Goal: Information Seeking & Learning: Learn about a topic

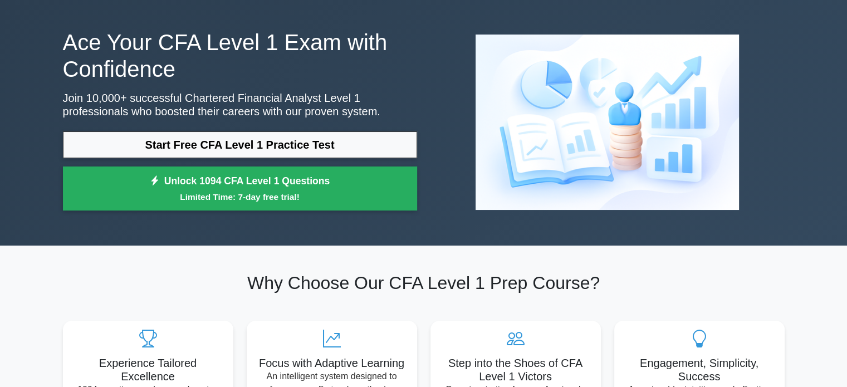
scroll to position [111, 0]
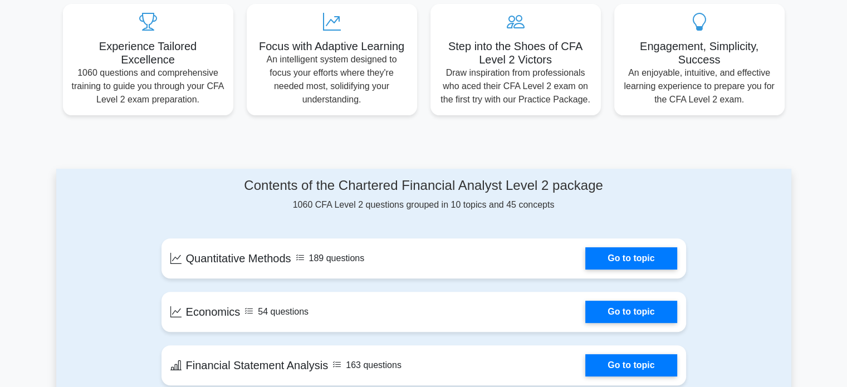
scroll to position [390, 0]
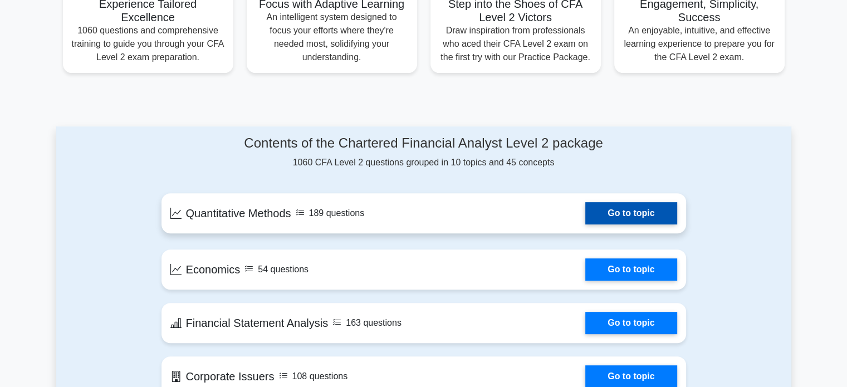
click at [677, 208] on link "Go to topic" at bounding box center [630, 213] width 91 height 22
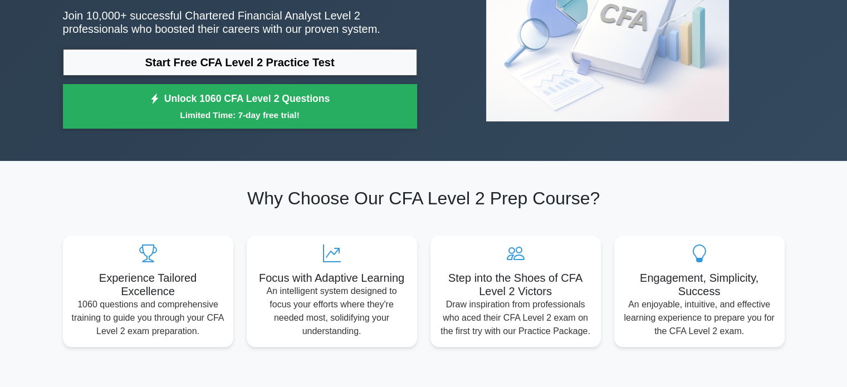
scroll to position [56, 0]
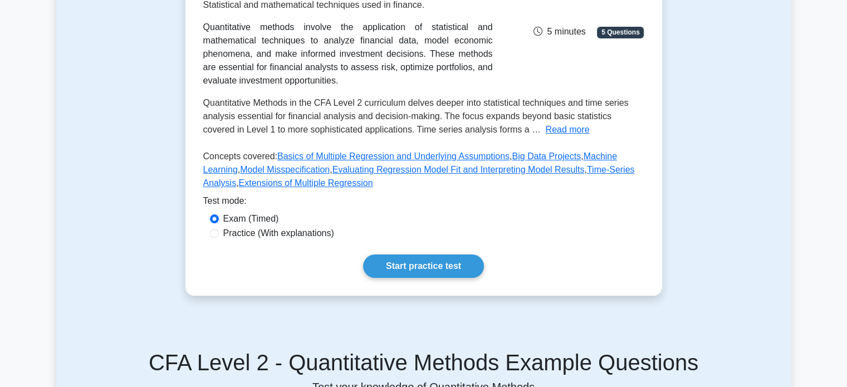
scroll to position [111, 0]
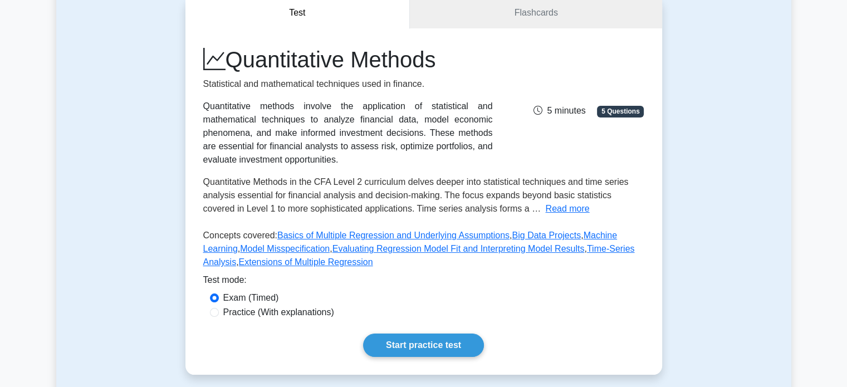
click at [265, 315] on label "Practice (With explanations)" at bounding box center [278, 312] width 111 height 13
click at [219, 315] on input "Practice (With explanations)" at bounding box center [214, 312] width 9 height 9
radio input "true"
click at [390, 341] on link "Start practice test" at bounding box center [423, 345] width 121 height 23
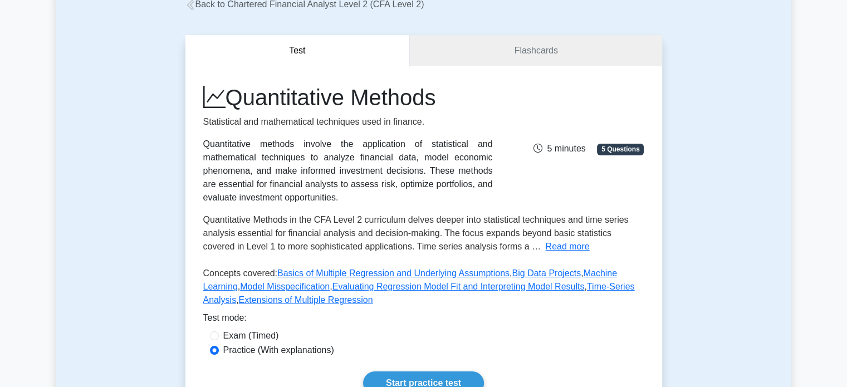
scroll to position [0, 0]
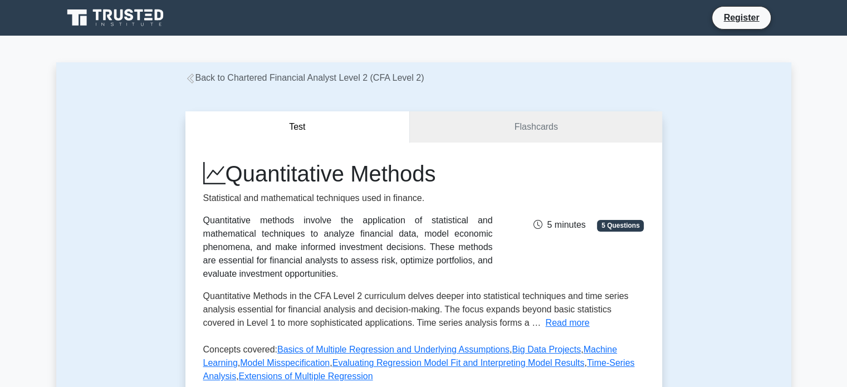
click at [281, 76] on link "Back to Chartered Financial Analyst Level 2 (CFA Level 2)" at bounding box center [304, 77] width 239 height 9
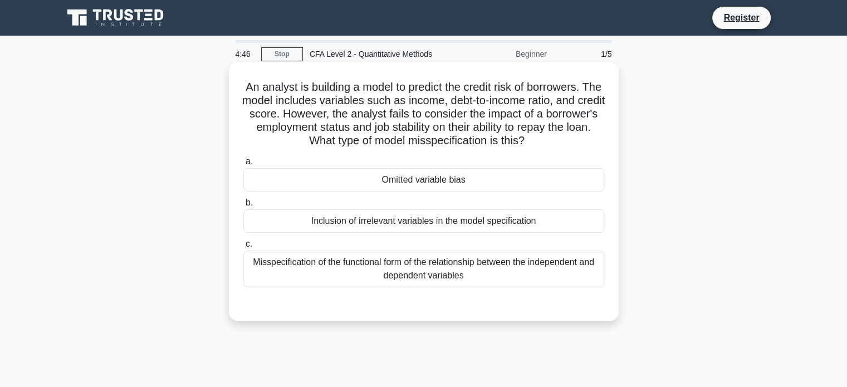
click at [431, 273] on div "Misspecification of the functional form of the relationship between the indepen…" at bounding box center [423, 269] width 361 height 37
click at [243, 248] on input "c. Misspecification of the functional form of the relationship between the inde…" at bounding box center [243, 244] width 0 height 7
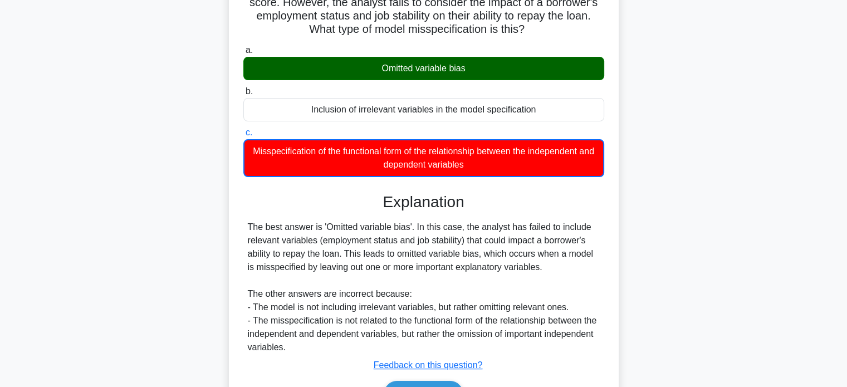
scroll to position [214, 0]
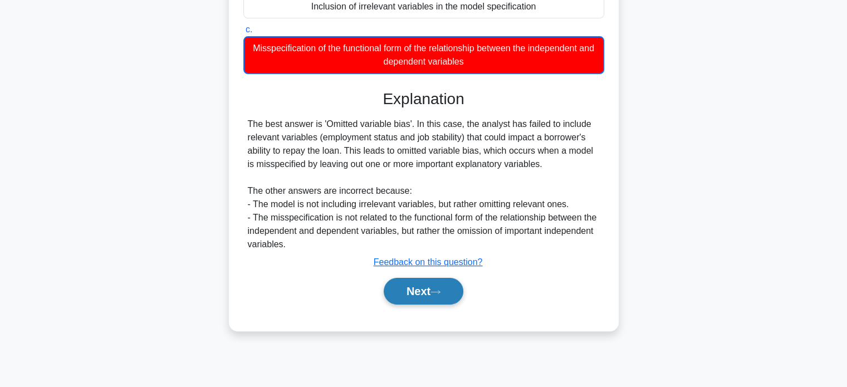
click at [419, 301] on button "Next" at bounding box center [424, 291] width 80 height 27
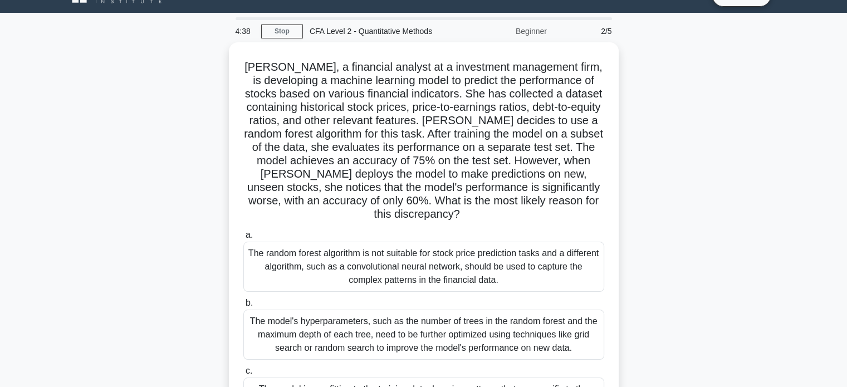
scroll to position [0, 0]
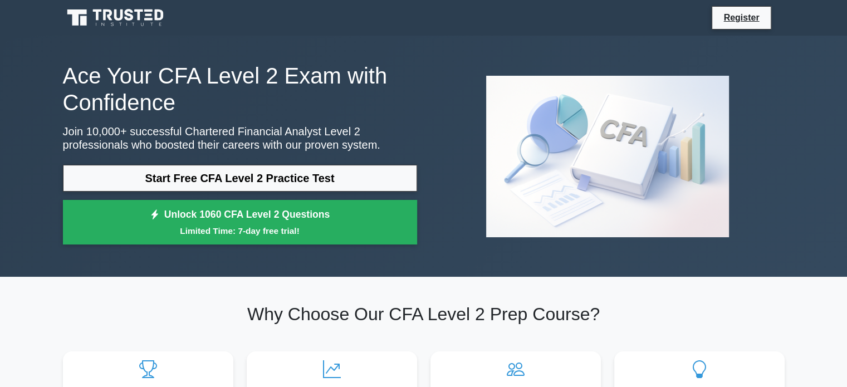
drag, startPoint x: 0, startPoint y: 0, endPoint x: 281, endPoint y: 74, distance: 290.3
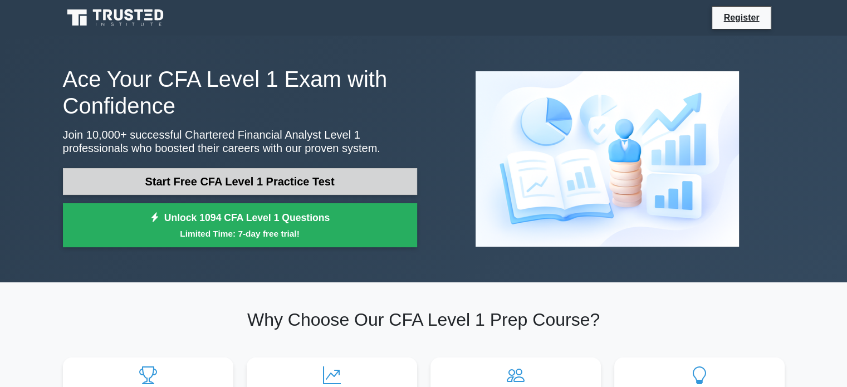
click at [281, 179] on link "Start Free CFA Level 1 Practice Test" at bounding box center [240, 181] width 354 height 27
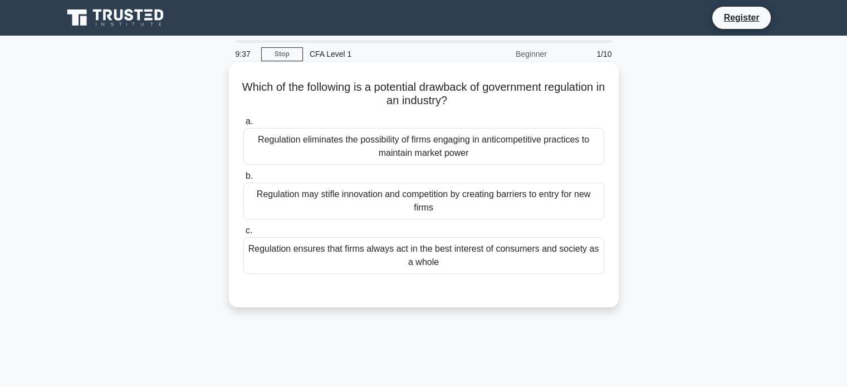
click at [301, 199] on div "Regulation may stifle innovation and competition by creating barriers to entry …" at bounding box center [423, 201] width 361 height 37
click at [243, 180] on input "b. Regulation may stifle innovation and competition by creating barriers to ent…" at bounding box center [243, 176] width 0 height 7
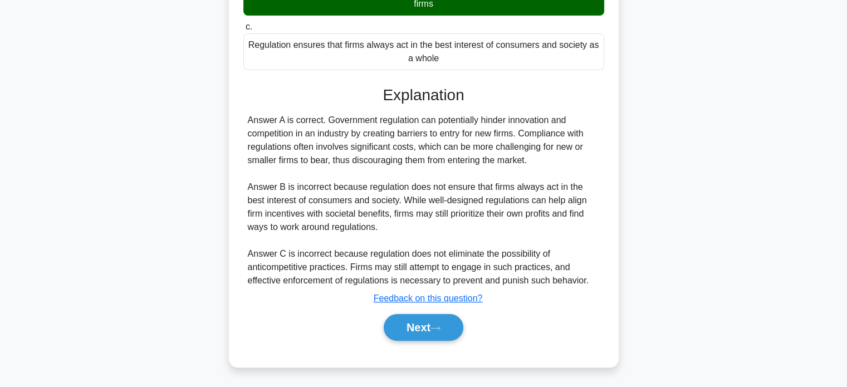
scroll to position [214, 0]
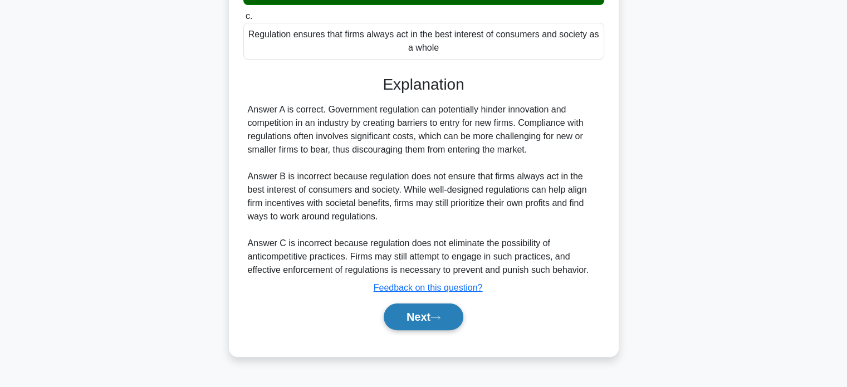
click at [423, 324] on button "Next" at bounding box center [424, 317] width 80 height 27
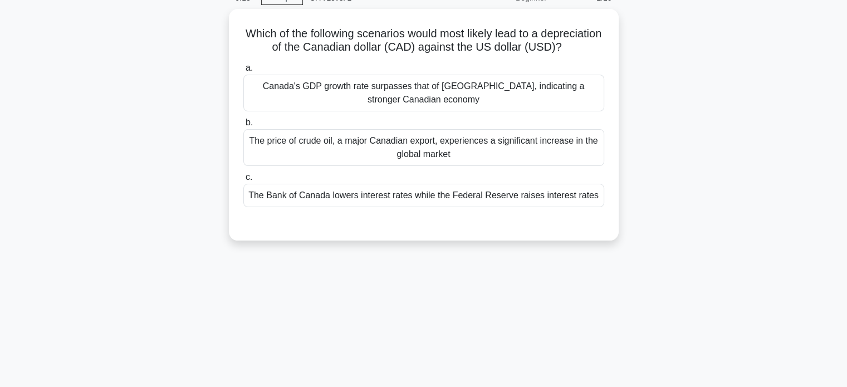
scroll to position [47, 0]
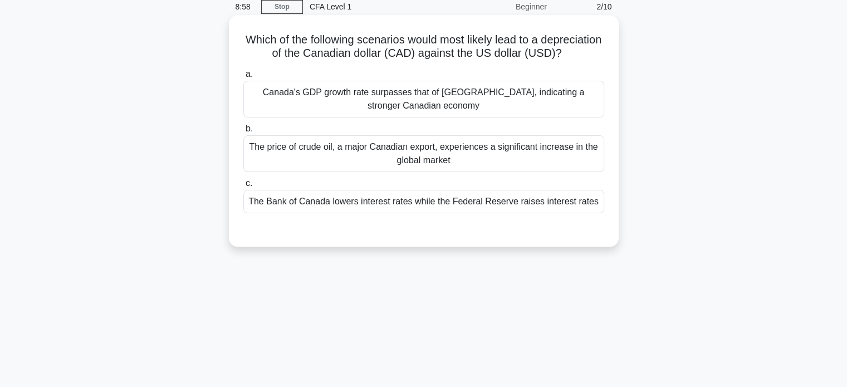
click at [434, 213] on div "The Bank of Canada lowers interest rates while the Federal Reserve raises inter…" at bounding box center [423, 201] width 361 height 23
click at [243, 187] on input "c. The Bank of Canada lowers interest rates while the Federal Reserve raises in…" at bounding box center [243, 183] width 0 height 7
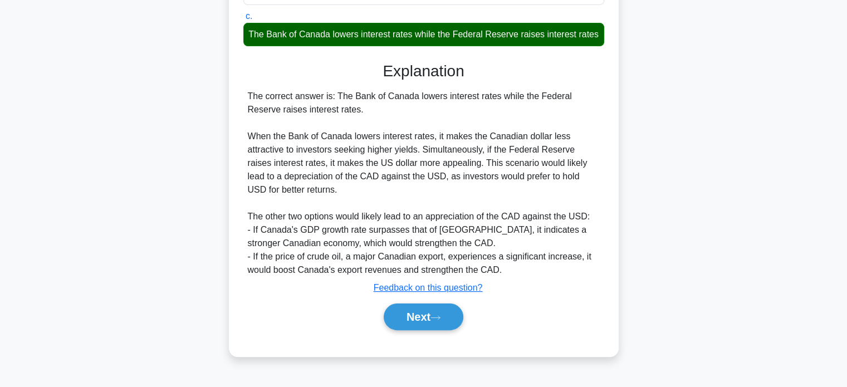
scroll to position [218, 0]
click at [436, 321] on icon at bounding box center [436, 318] width 10 height 6
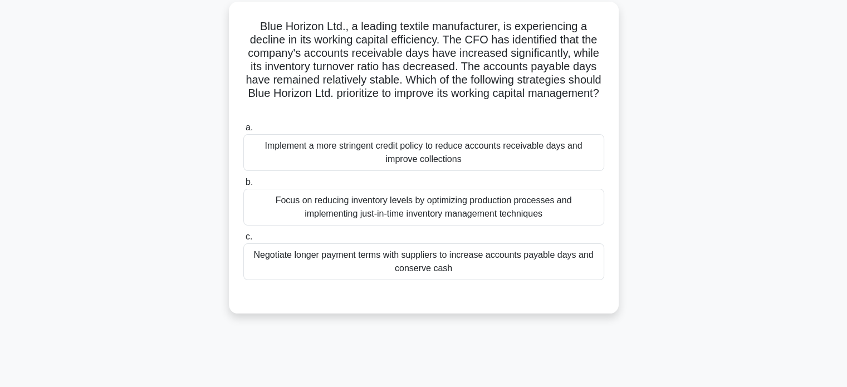
scroll to position [0, 0]
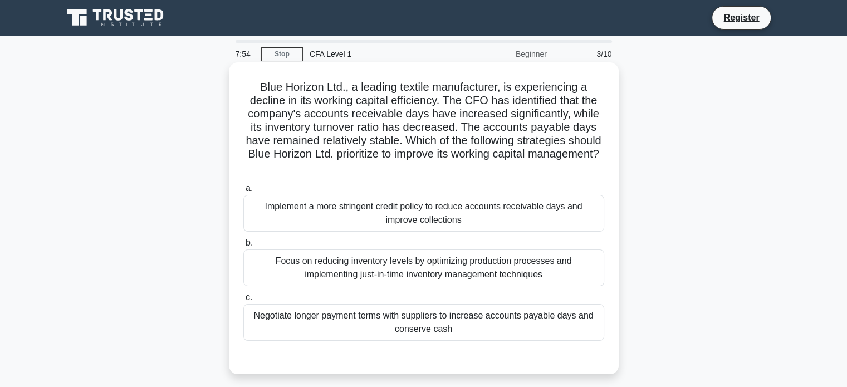
click at [460, 214] on div "Implement a more stringent credit policy to reduce accounts receivable days and…" at bounding box center [423, 213] width 361 height 37
click at [243, 192] on input "a. Implement a more stringent credit policy to reduce accounts receivable days …" at bounding box center [243, 188] width 0 height 7
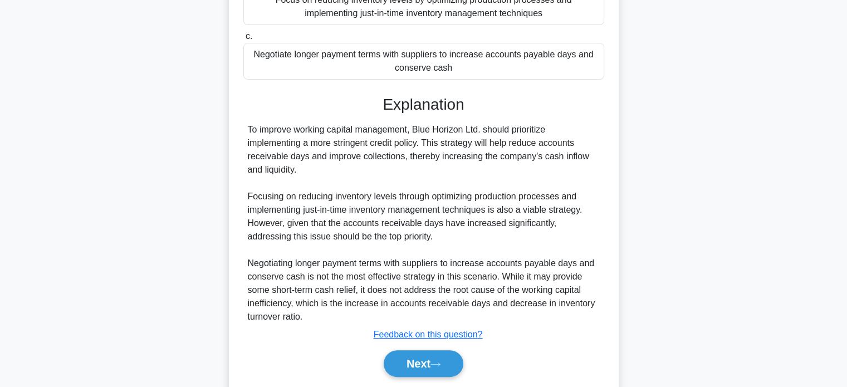
scroll to position [298, 0]
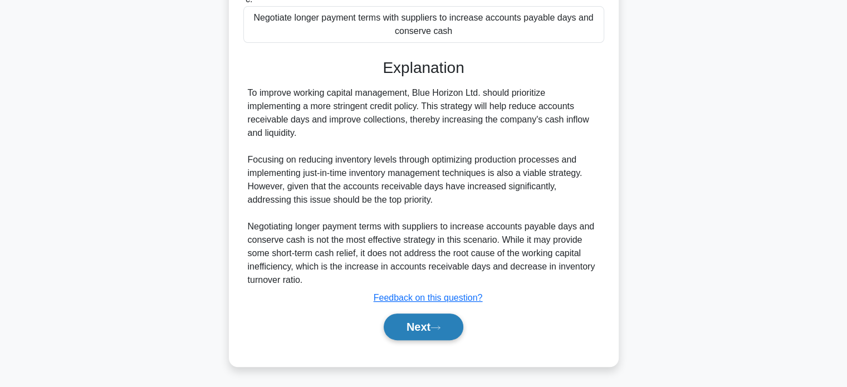
click at [441, 331] on button "Next" at bounding box center [424, 327] width 80 height 27
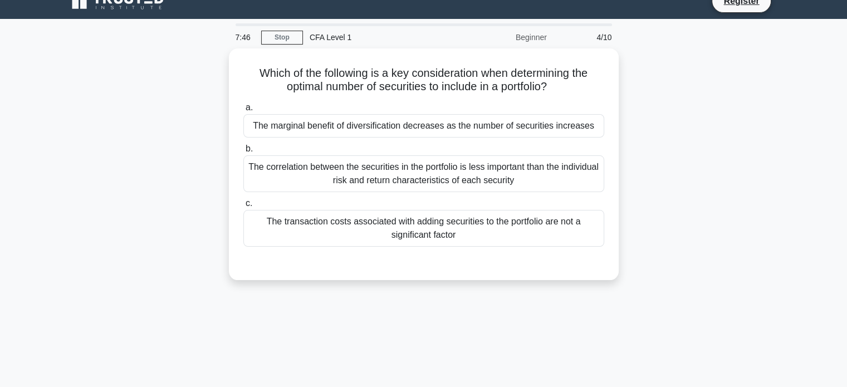
scroll to position [0, 0]
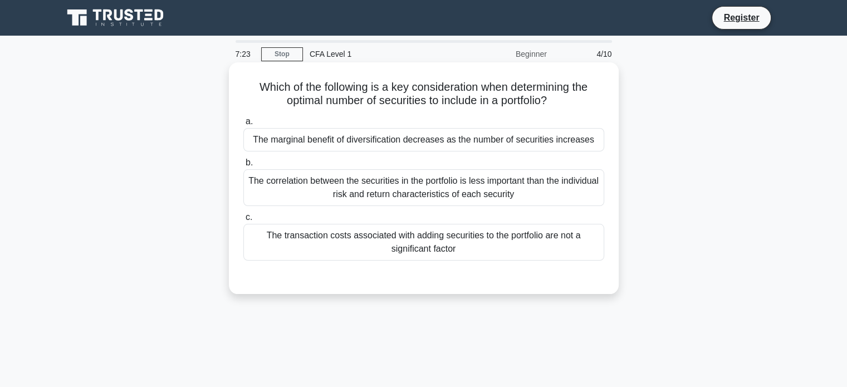
click at [488, 140] on div "The marginal benefit of diversification decreases as the number of securities i…" at bounding box center [423, 139] width 361 height 23
click at [243, 125] on input "a. The marginal benefit of diversification decreases as the number of securitie…" at bounding box center [243, 121] width 0 height 7
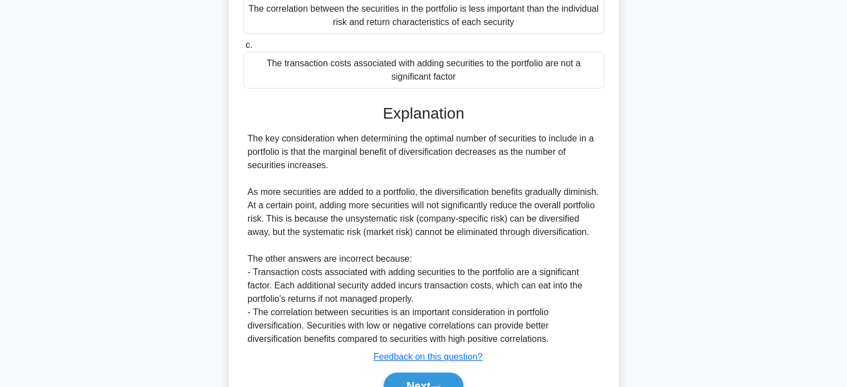
scroll to position [245, 0]
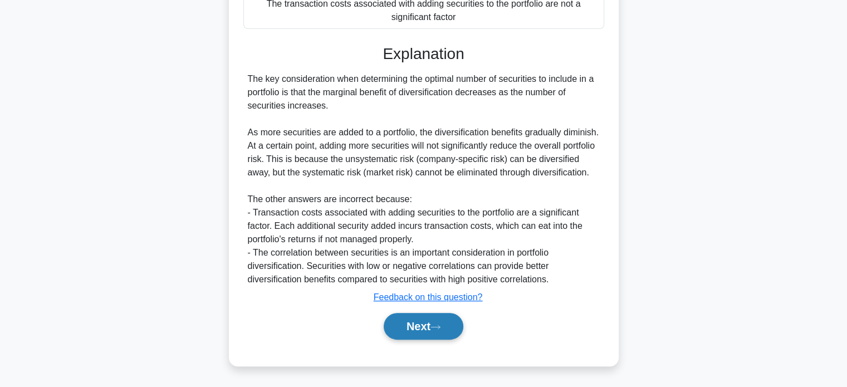
click at [414, 327] on button "Next" at bounding box center [424, 326] width 80 height 27
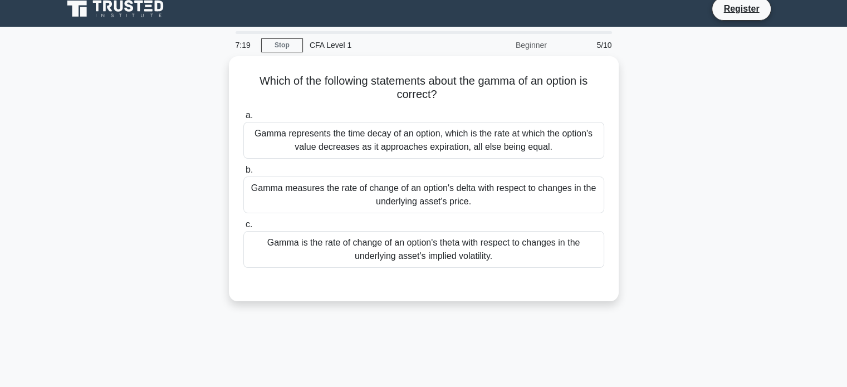
scroll to position [0, 0]
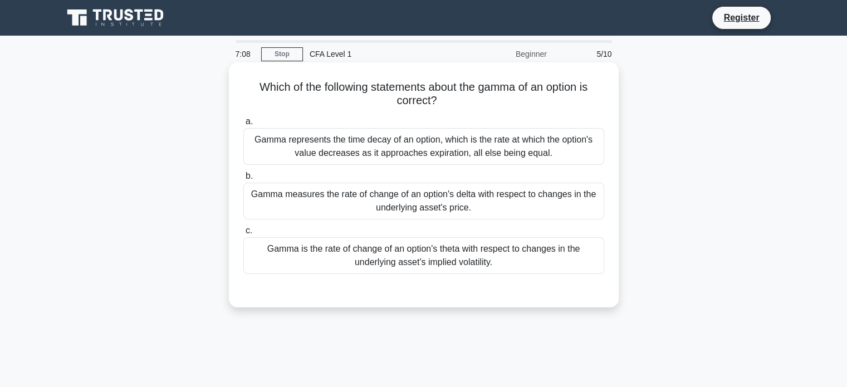
click at [430, 194] on div "Gamma measures the rate of change of an option's delta with respect to changes …" at bounding box center [423, 201] width 361 height 37
click at [243, 180] on input "b. Gamma measures the rate of change of an option's delta with respect to chang…" at bounding box center [243, 176] width 0 height 7
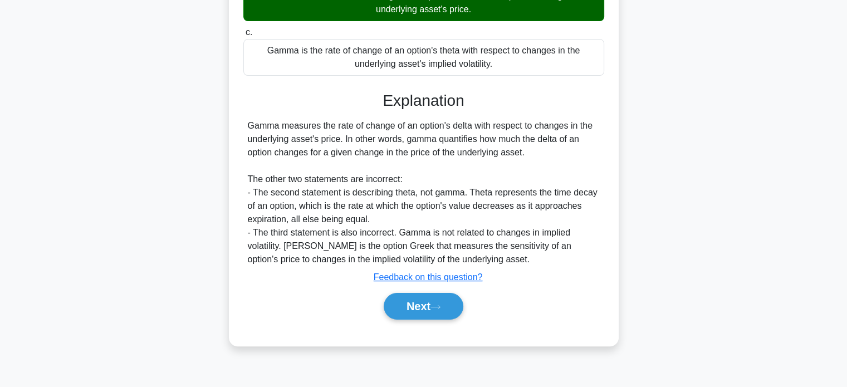
scroll to position [214, 0]
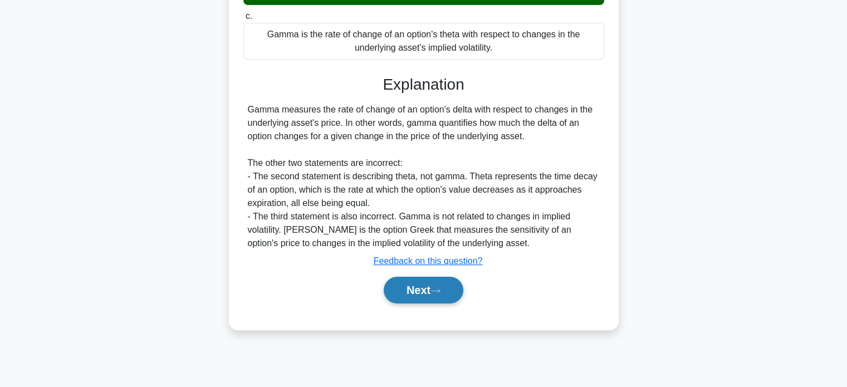
click at [414, 287] on button "Next" at bounding box center [424, 290] width 80 height 27
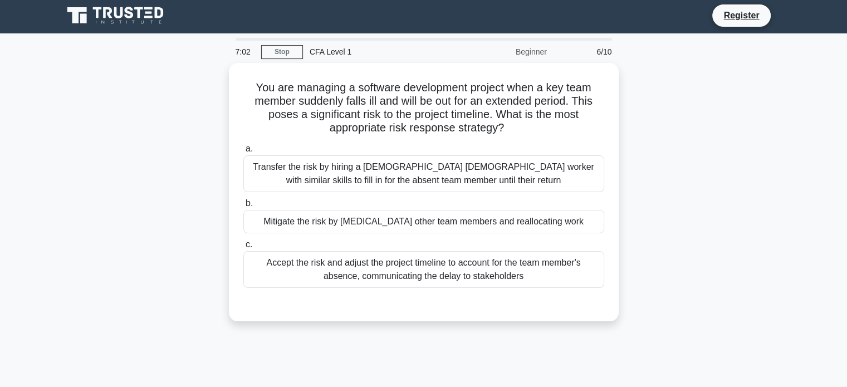
scroll to position [0, 0]
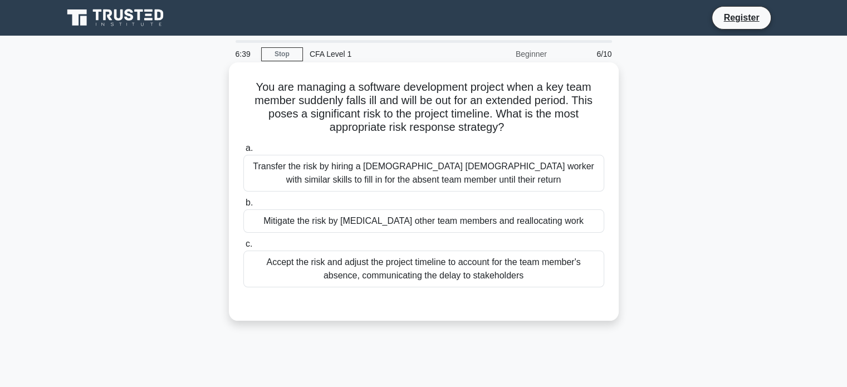
click at [438, 175] on div "Transfer the risk by hiring a temporary contract worker with similar skills to …" at bounding box center [423, 173] width 361 height 37
click at [243, 152] on input "a. Transfer the risk by hiring a temporary contract worker with similar skills …" at bounding box center [243, 148] width 0 height 7
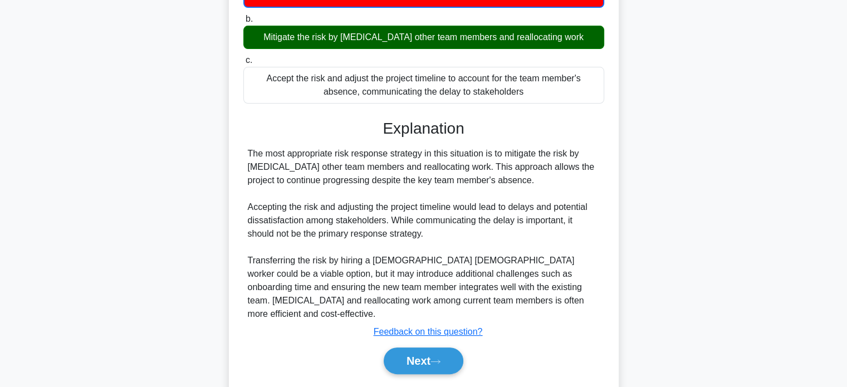
scroll to position [214, 0]
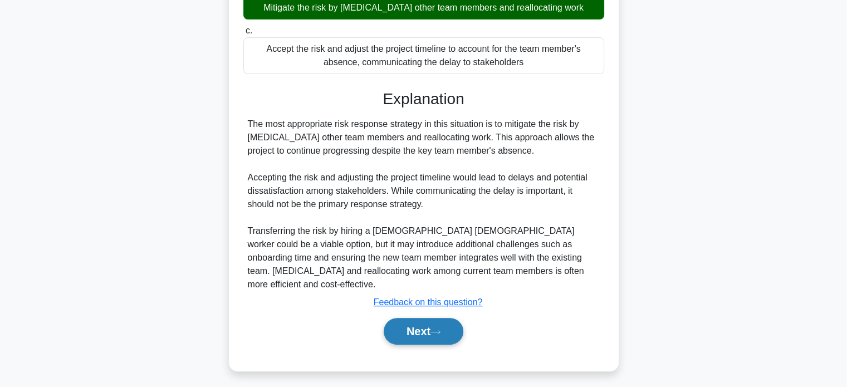
click at [432, 318] on button "Next" at bounding box center [424, 331] width 80 height 27
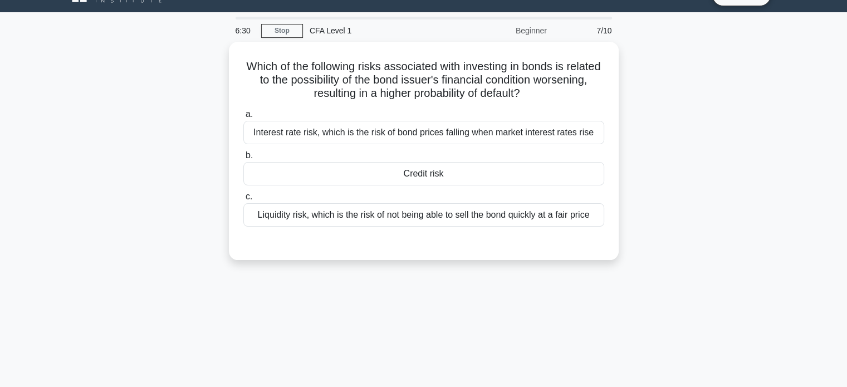
scroll to position [0, 0]
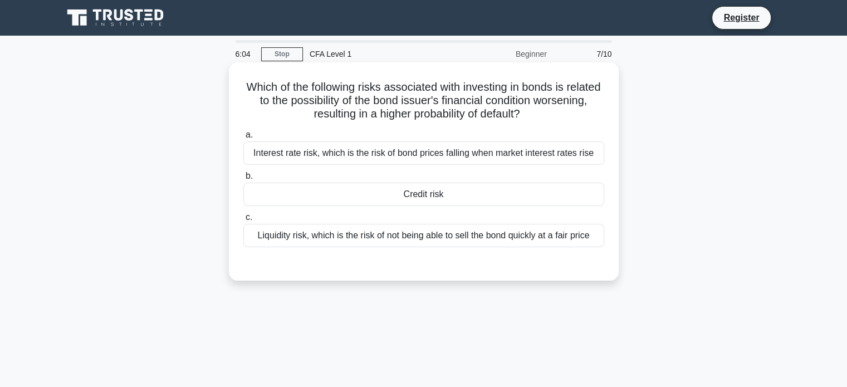
click at [475, 198] on div "Credit risk" at bounding box center [423, 194] width 361 height 23
click at [243, 180] on input "b. Credit risk" at bounding box center [243, 176] width 0 height 7
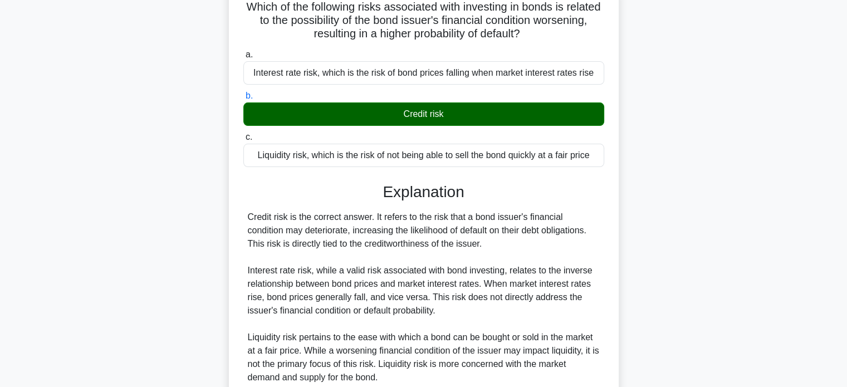
scroll to position [159, 0]
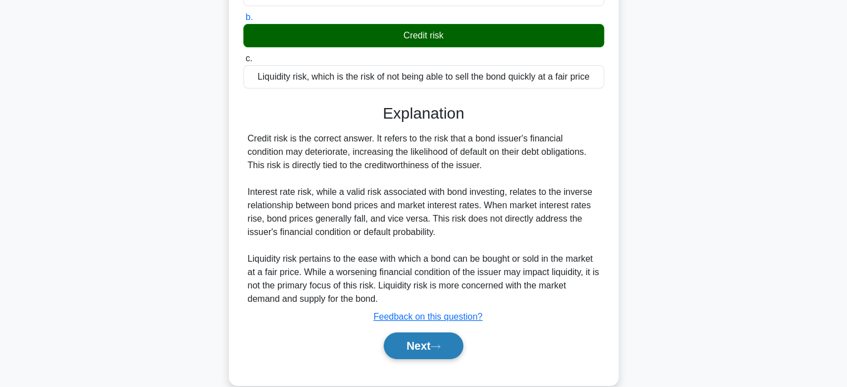
click at [437, 351] on button "Next" at bounding box center [424, 346] width 80 height 27
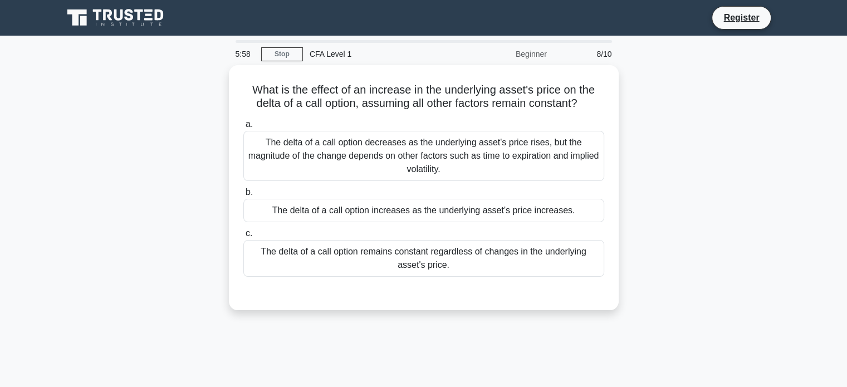
scroll to position [0, 0]
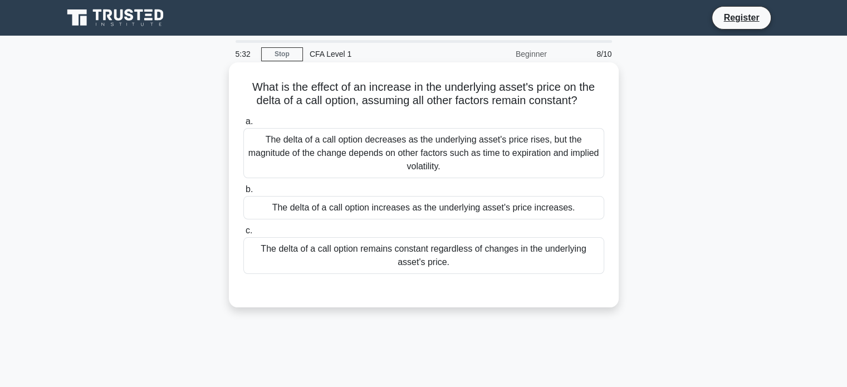
click at [505, 173] on div "The delta of a call option decreases as the underlying asset's price rises, but…" at bounding box center [423, 153] width 361 height 50
click at [243, 125] on input "a. The delta of a call option decreases as the underlying asset's price rises, …" at bounding box center [243, 121] width 0 height 7
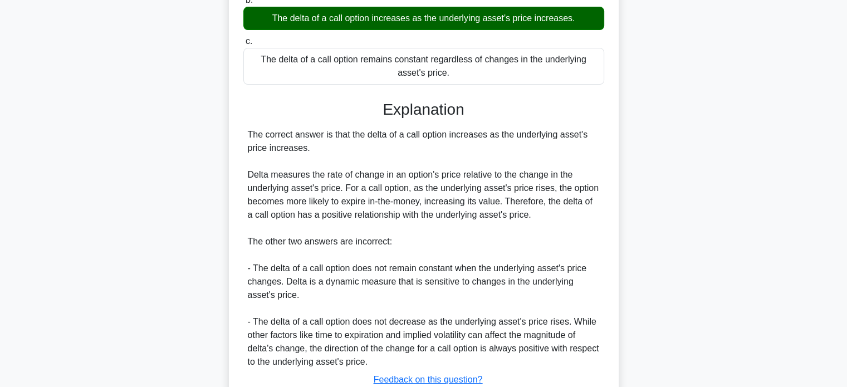
scroll to position [272, 0]
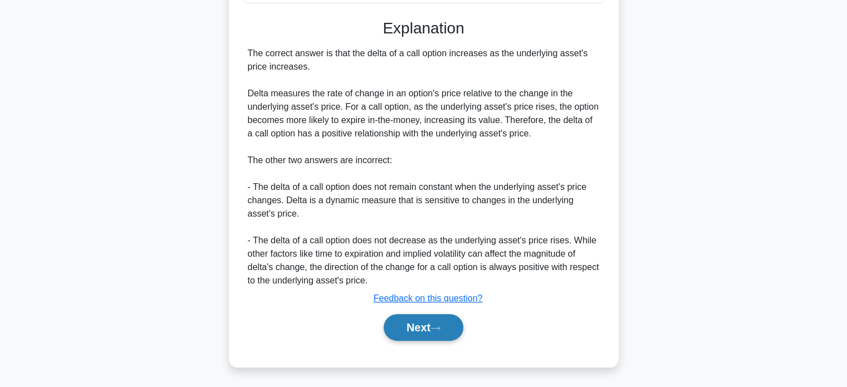
click at [451, 329] on button "Next" at bounding box center [424, 327] width 80 height 27
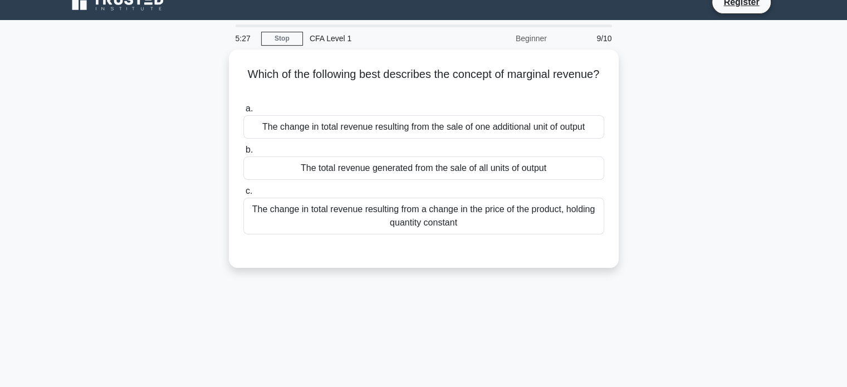
scroll to position [0, 0]
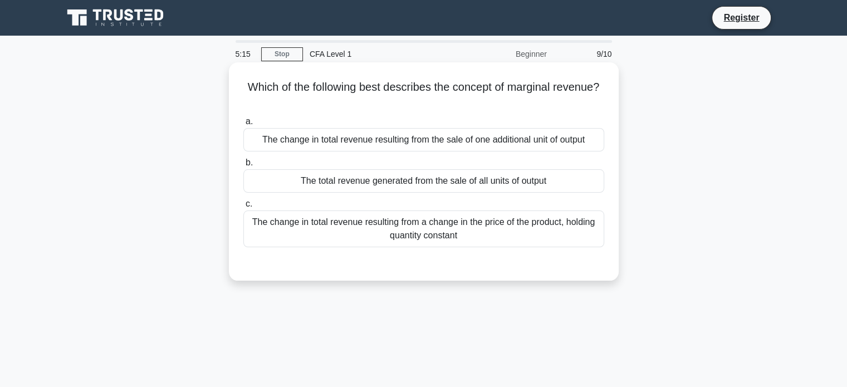
click at [457, 142] on div "The change in total revenue resulting from the sale of one additional unit of o…" at bounding box center [423, 139] width 361 height 23
click at [243, 125] on input "a. The change in total revenue resulting from the sale of one additional unit o…" at bounding box center [243, 121] width 0 height 7
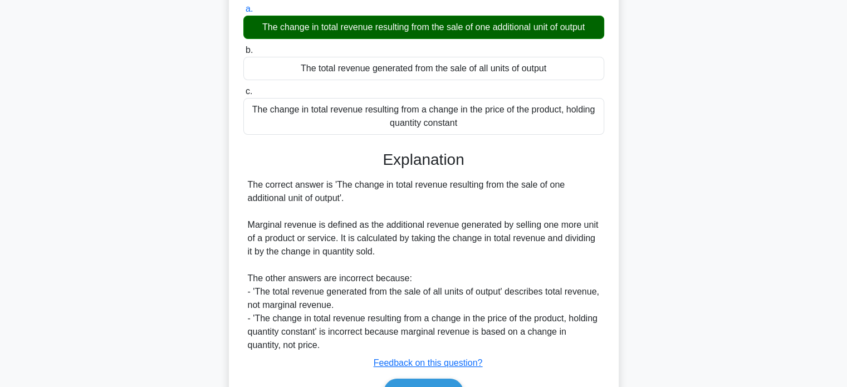
scroll to position [167, 0]
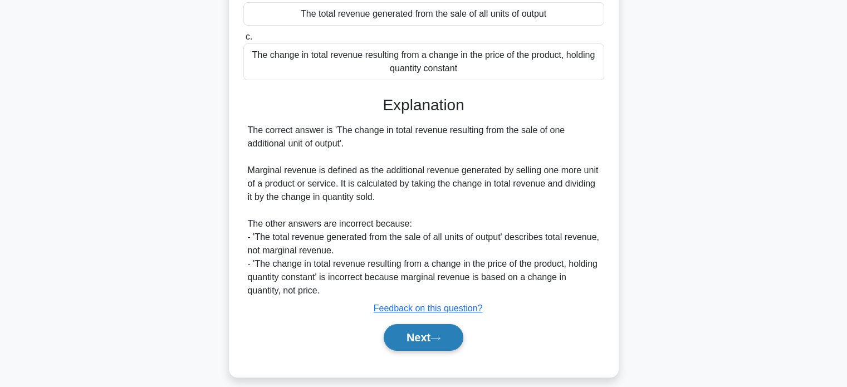
click at [422, 335] on button "Next" at bounding box center [424, 337] width 80 height 27
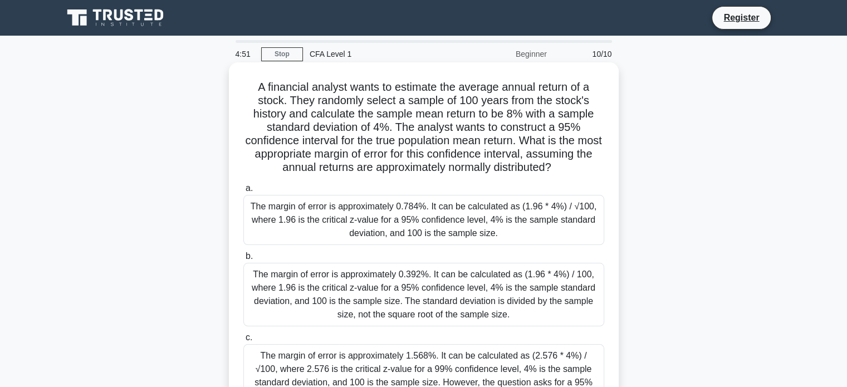
scroll to position [56, 0]
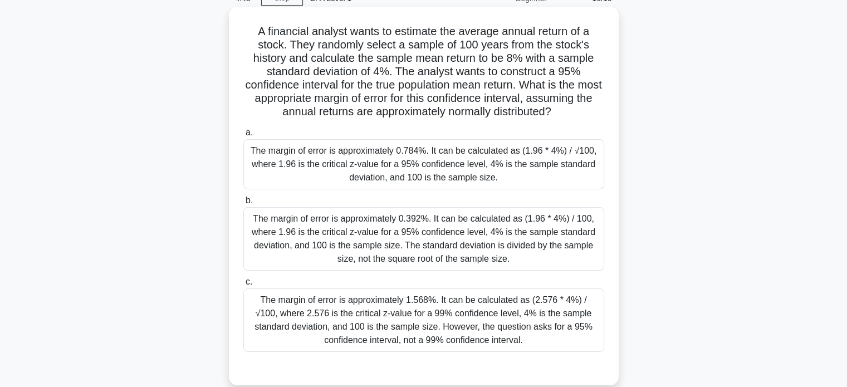
click at [437, 256] on div "The margin of error is approximately 0.392%. It can be calculated as (1.96 * 4%…" at bounding box center [423, 238] width 361 height 63
click at [243, 204] on input "b. The margin of error is approximately 0.392%. It can be calculated as (1.96 *…" at bounding box center [243, 200] width 0 height 7
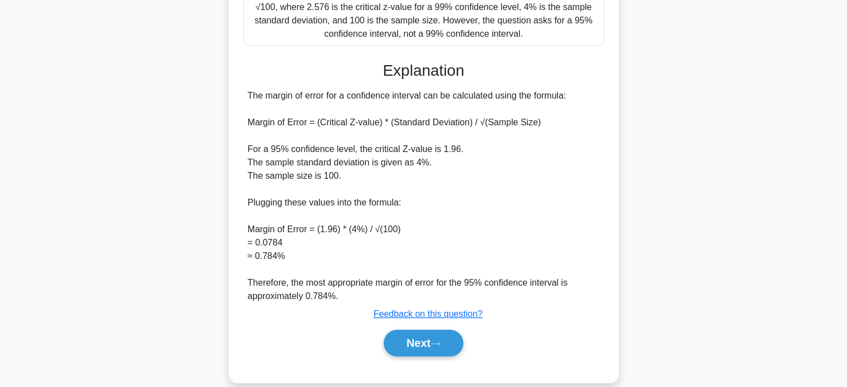
scroll to position [379, 0]
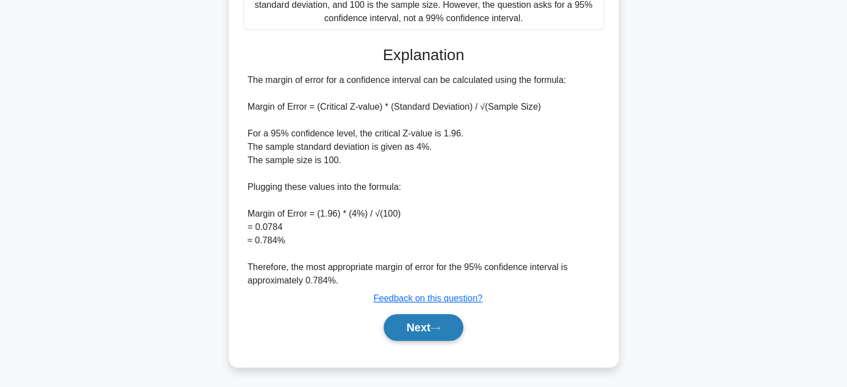
click at [431, 321] on button "Next" at bounding box center [424, 327] width 80 height 27
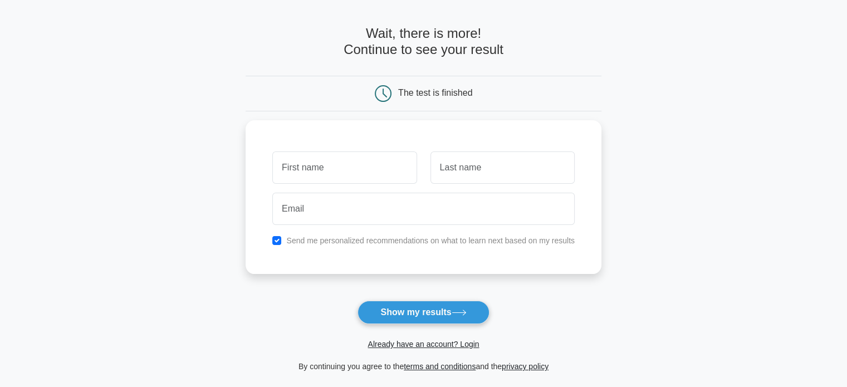
scroll to position [56, 0]
